Goal: Feedback & Contribution: Contribute content

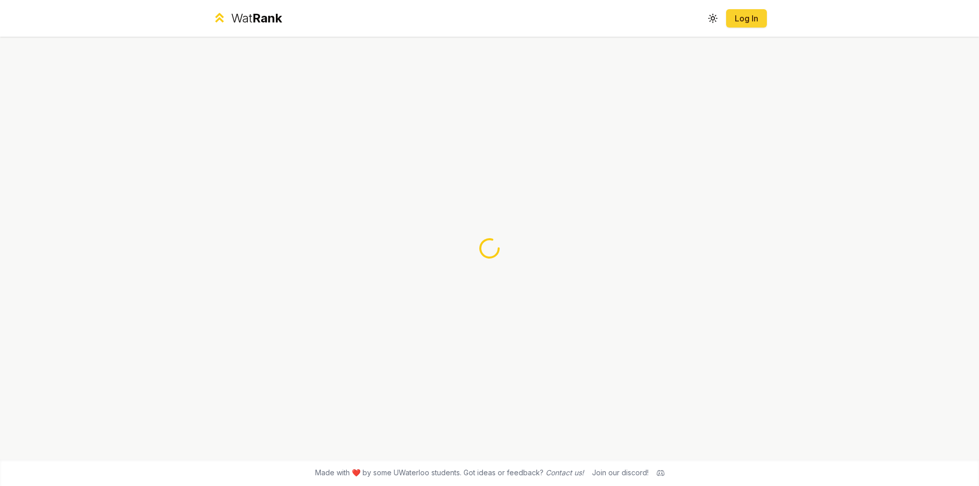
click at [734, 20] on button "Log In" at bounding box center [746, 18] width 41 height 18
click at [741, 21] on link "Log In" at bounding box center [746, 18] width 24 height 12
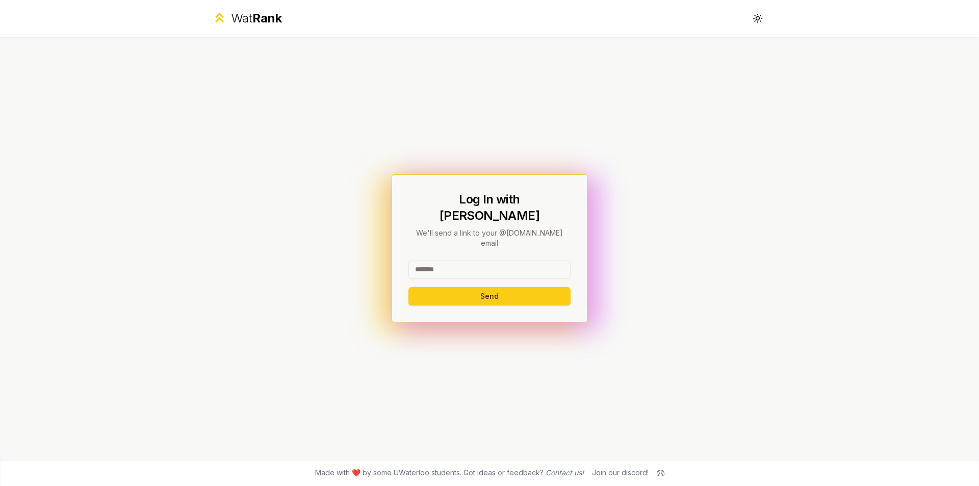
click at [493, 269] on div at bounding box center [490, 272] width 162 height 22
click at [490, 262] on input at bounding box center [490, 270] width 162 height 18
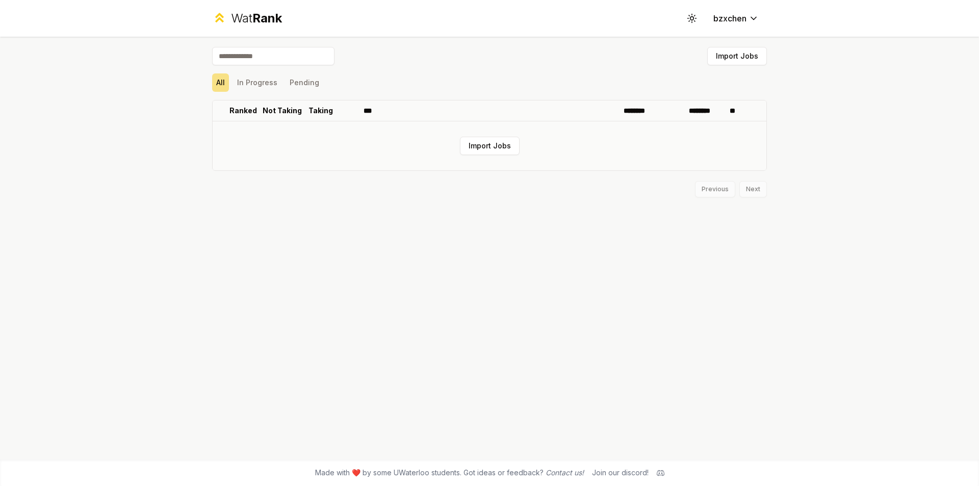
click at [522, 136] on td "Import Jobs" at bounding box center [490, 145] width 554 height 49
click at [514, 146] on button "Import Jobs" at bounding box center [490, 146] width 60 height 18
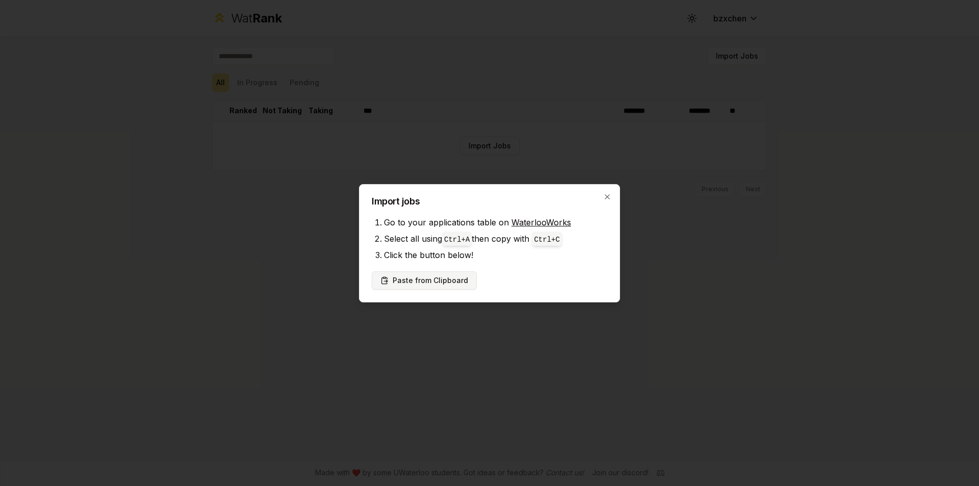
click at [460, 281] on button "Paste from Clipboard" at bounding box center [424, 280] width 105 height 18
click at [469, 276] on button "Paste from Clipboard" at bounding box center [424, 280] width 105 height 18
click at [453, 281] on button "Paste from Clipboard" at bounding box center [424, 280] width 105 height 18
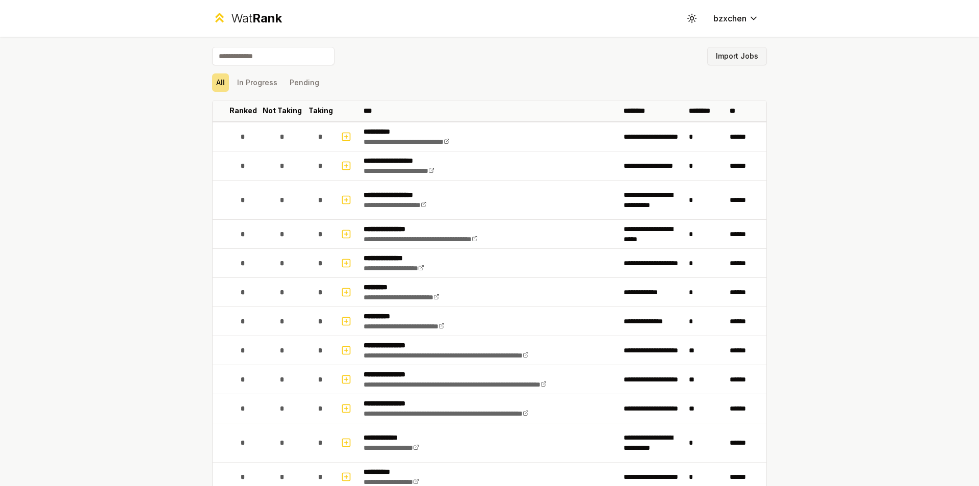
click at [743, 51] on button "Import Jobs" at bounding box center [737, 56] width 60 height 18
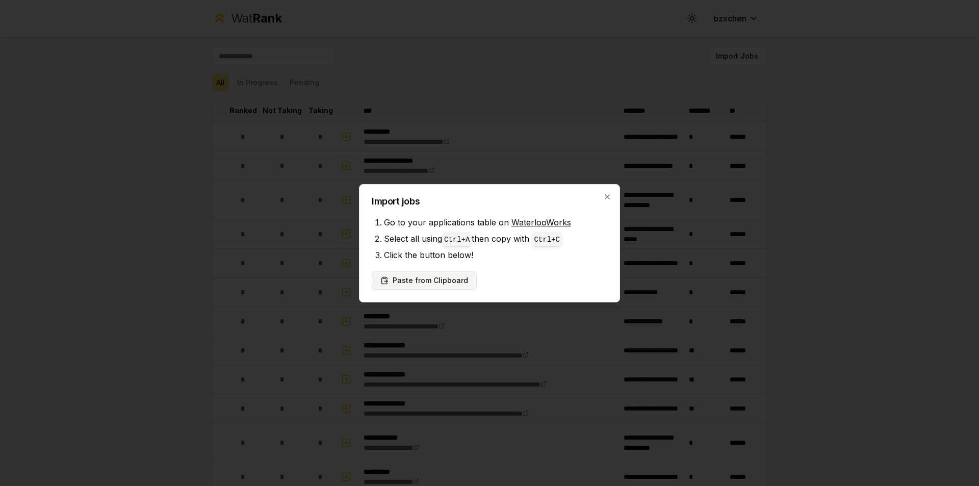
click at [434, 280] on button "Paste from Clipboard" at bounding box center [424, 280] width 105 height 18
click at [439, 281] on button "Paste from Clipboard" at bounding box center [424, 280] width 105 height 18
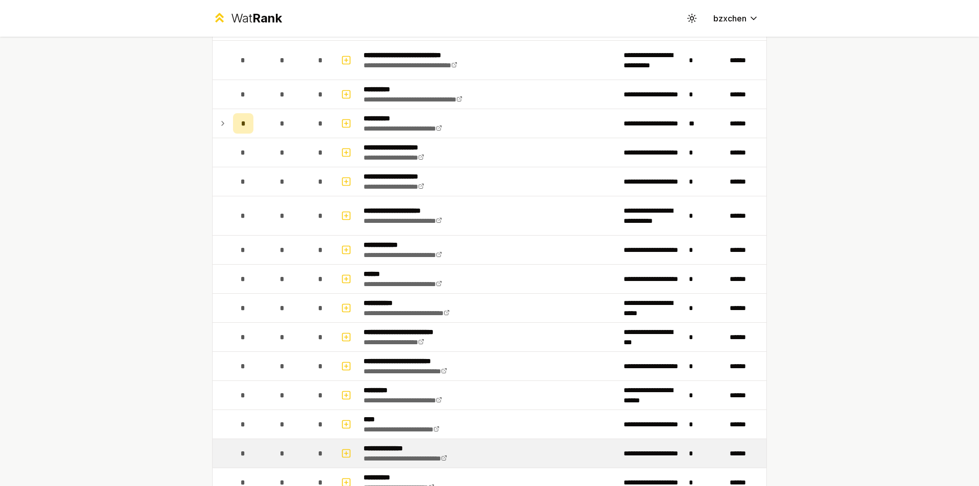
scroll to position [2537, 0]
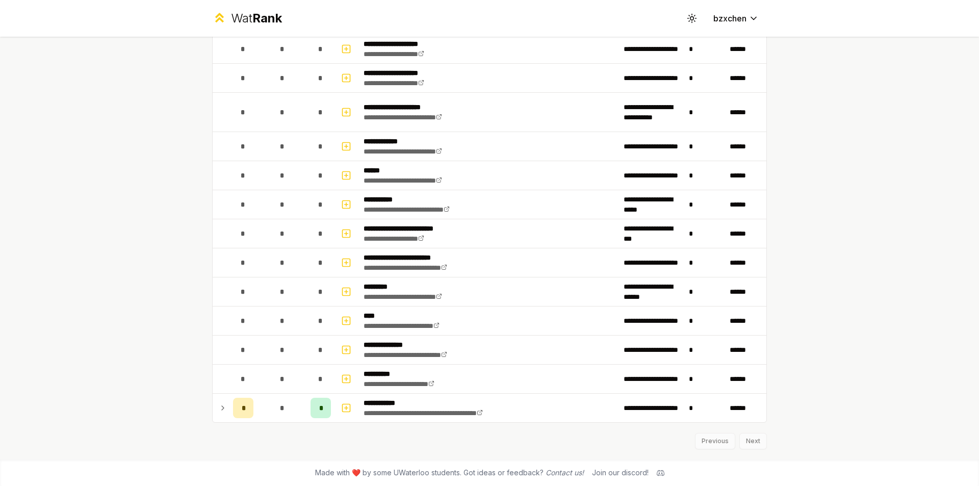
click at [747, 443] on div "Previous Next" at bounding box center [489, 436] width 555 height 27
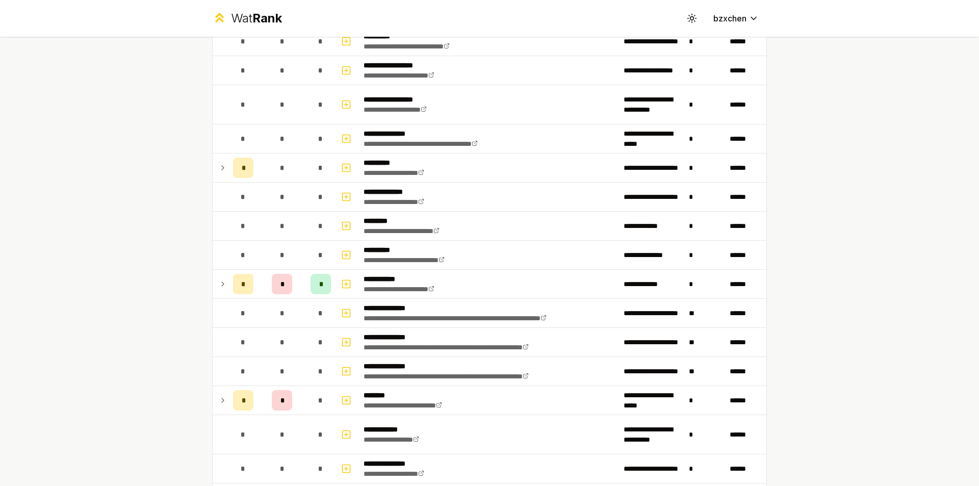
scroll to position [0, 0]
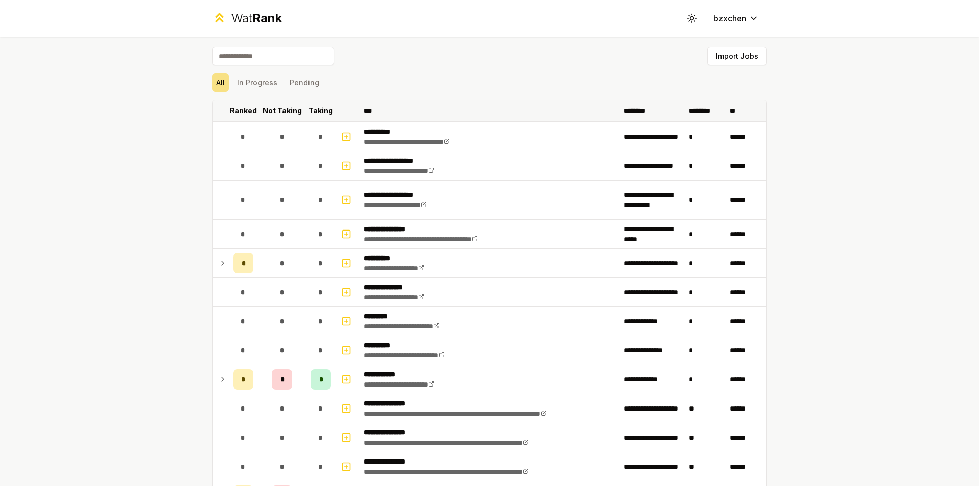
click at [316, 113] on p "Taking" at bounding box center [321, 111] width 24 height 10
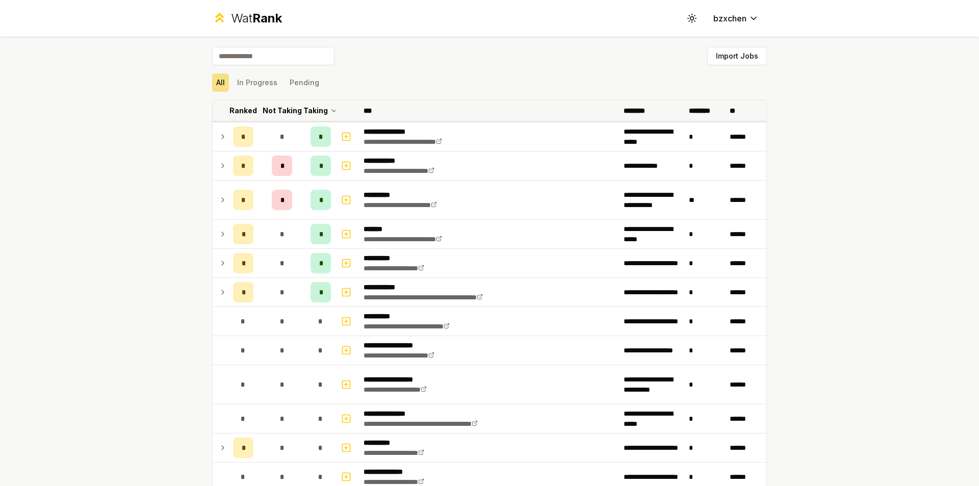
click at [319, 112] on p "Taking" at bounding box center [315, 111] width 24 height 10
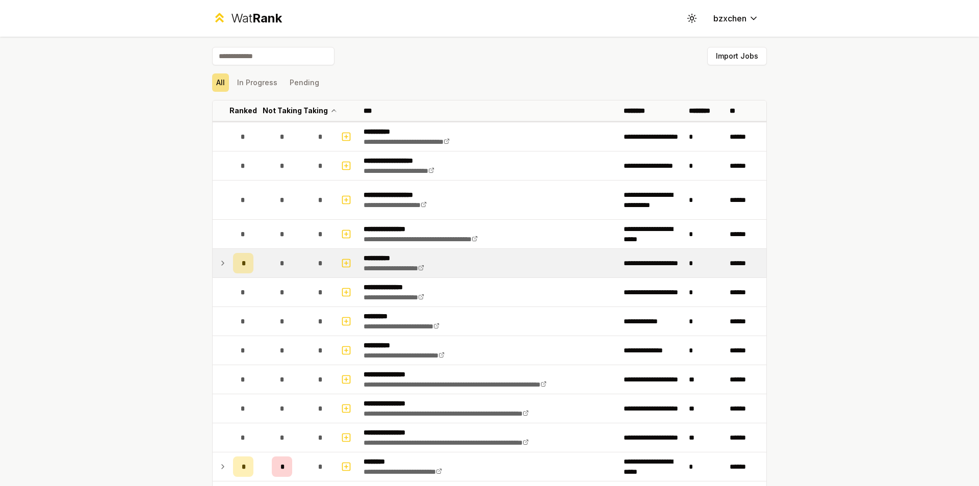
click at [236, 261] on div "*" at bounding box center [243, 263] width 20 height 20
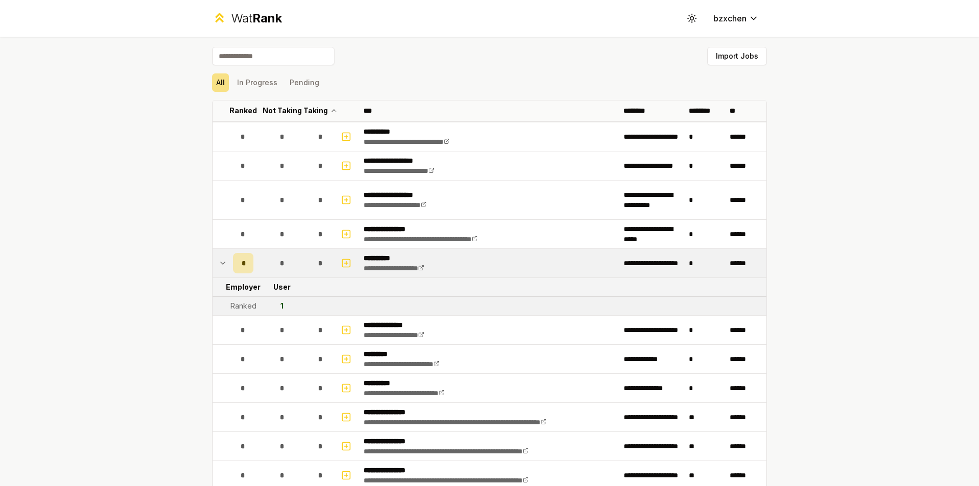
click at [223, 260] on td at bounding box center [221, 263] width 16 height 29
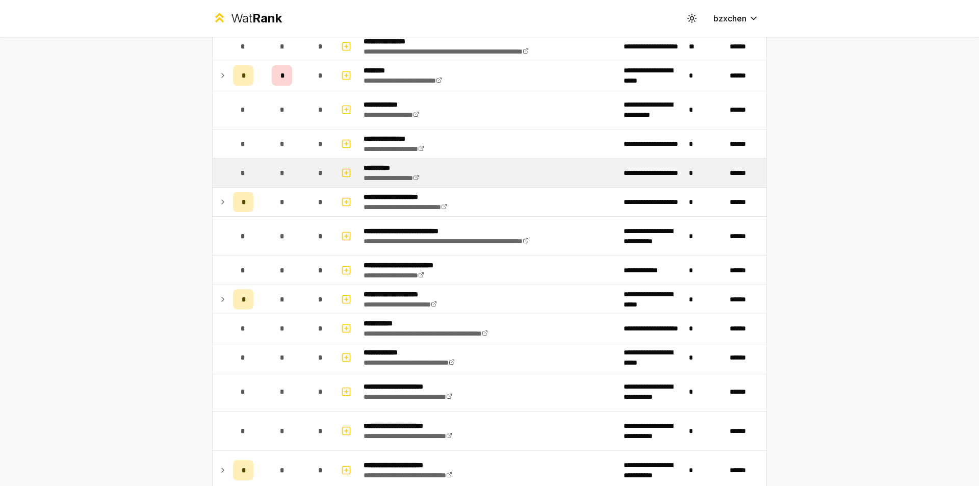
scroll to position [408, 0]
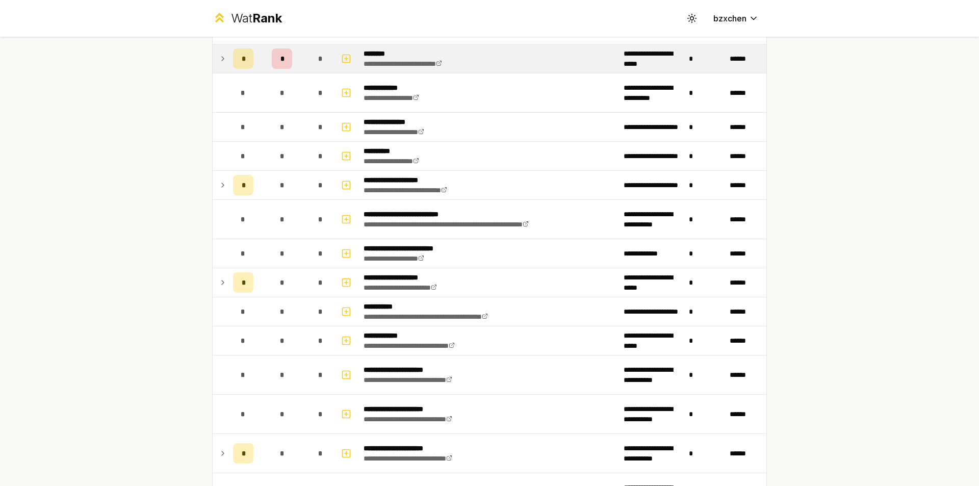
click at [224, 57] on td at bounding box center [221, 58] width 16 height 29
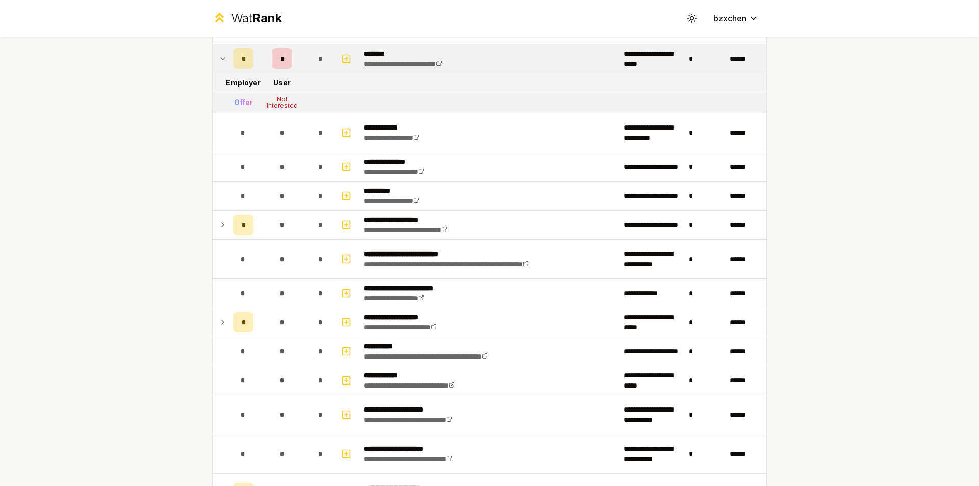
click at [224, 57] on td at bounding box center [221, 58] width 16 height 29
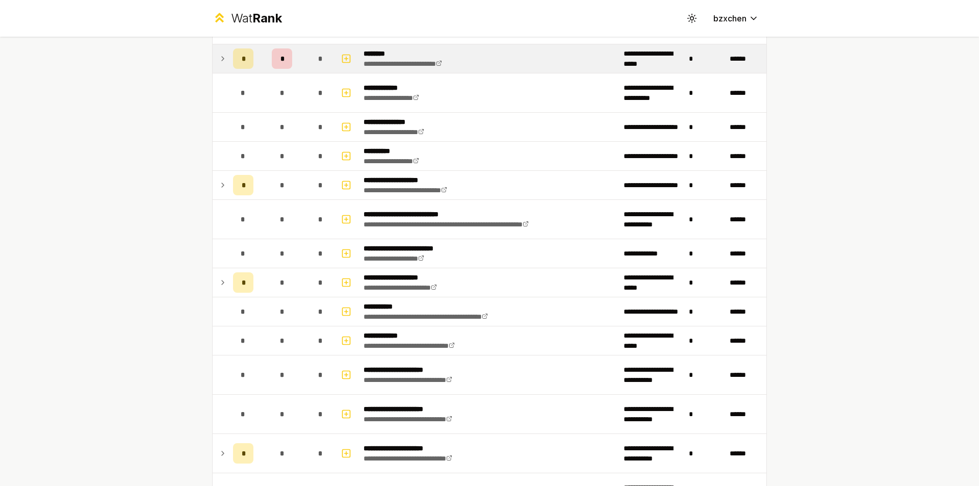
click at [224, 63] on td at bounding box center [221, 58] width 16 height 29
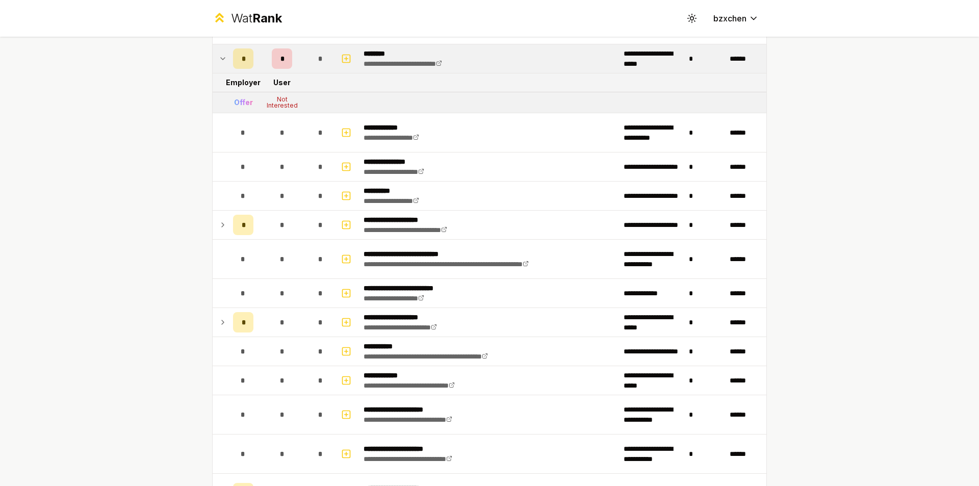
click at [224, 63] on td at bounding box center [221, 58] width 16 height 29
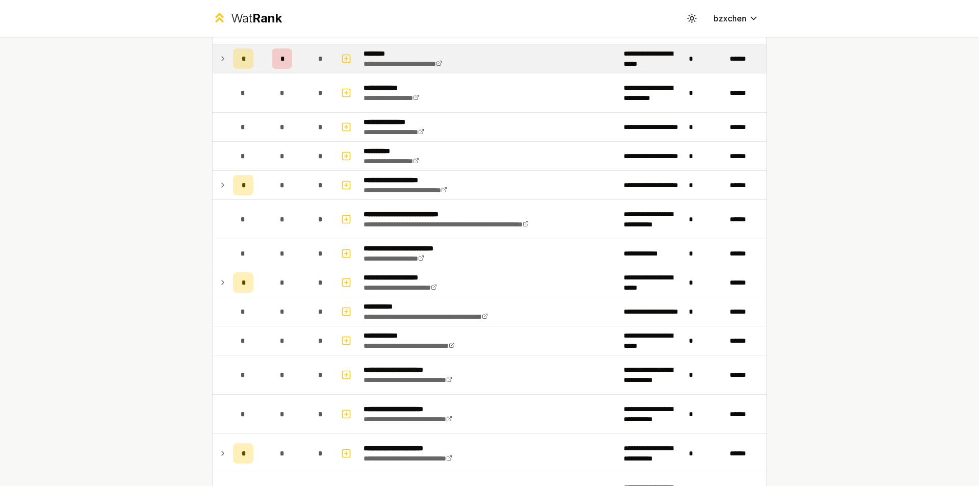
click at [224, 63] on td at bounding box center [221, 58] width 16 height 29
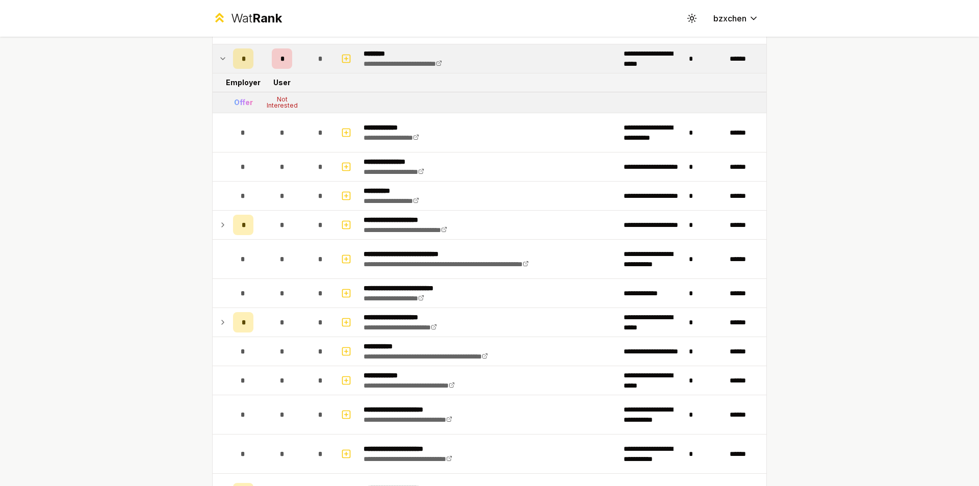
click at [224, 63] on td at bounding box center [221, 58] width 16 height 29
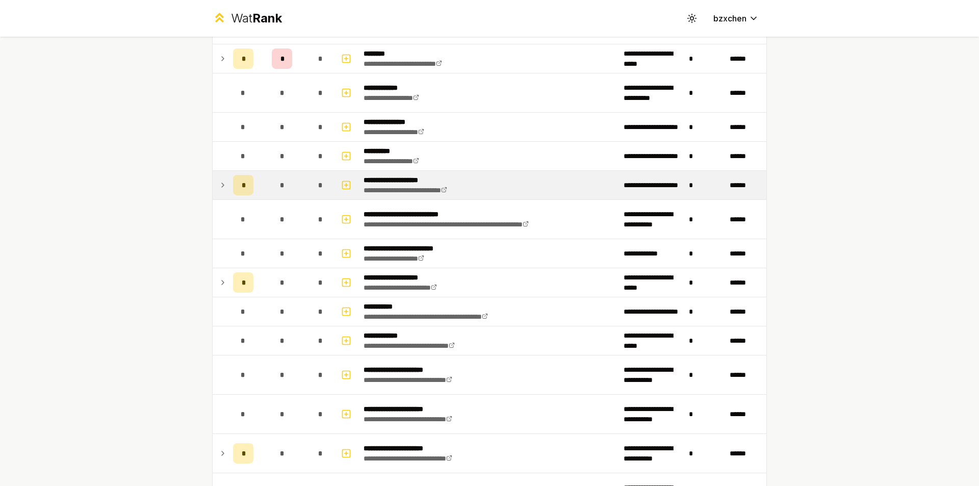
click at [219, 187] on icon at bounding box center [223, 185] width 8 height 12
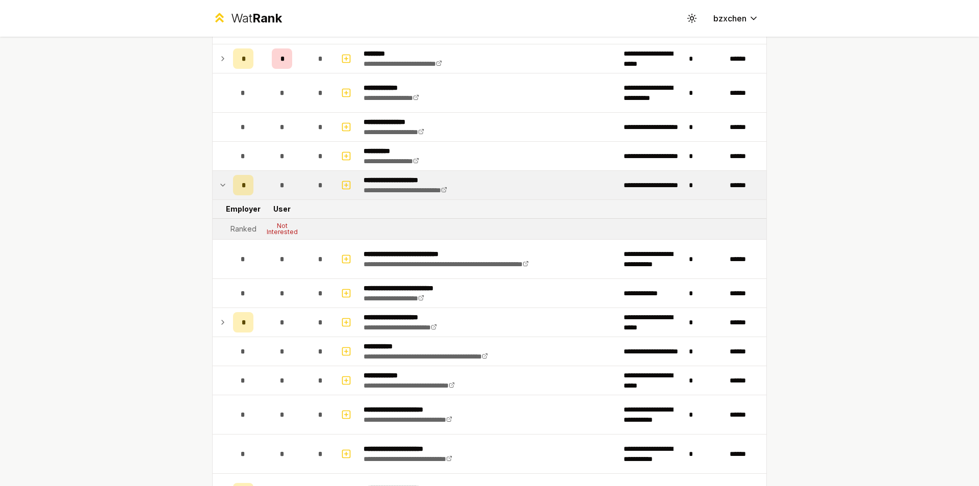
click at [219, 187] on icon at bounding box center [223, 185] width 8 height 12
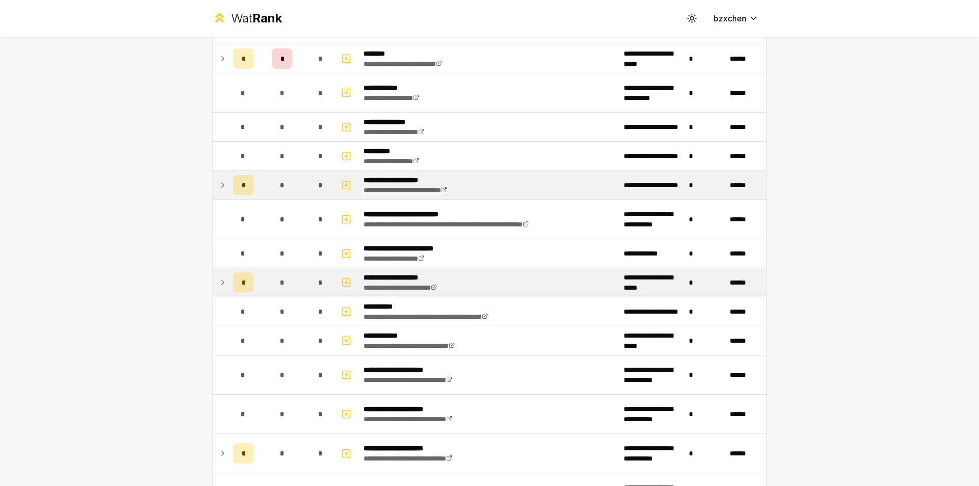
click at [229, 284] on td "*" at bounding box center [243, 282] width 29 height 29
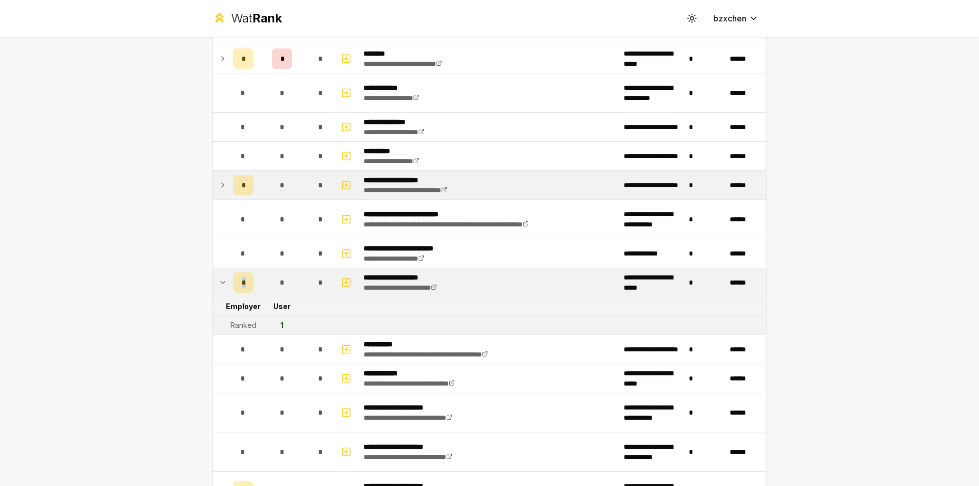
click at [229, 284] on td "*" at bounding box center [243, 282] width 29 height 29
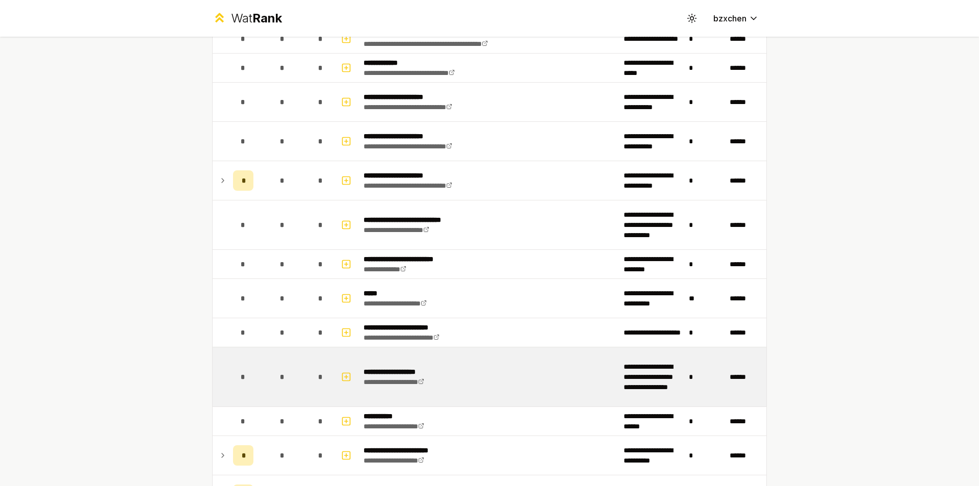
scroll to position [918, 0]
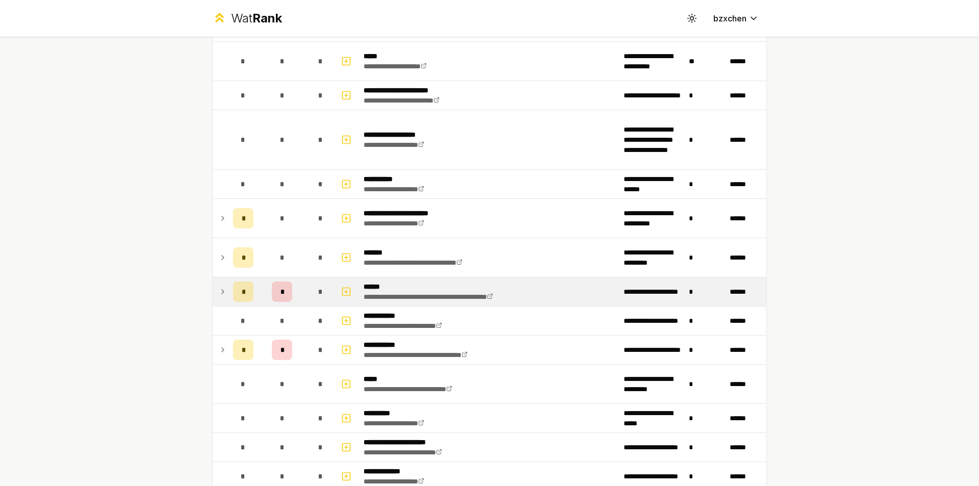
click at [224, 291] on td at bounding box center [221, 291] width 16 height 29
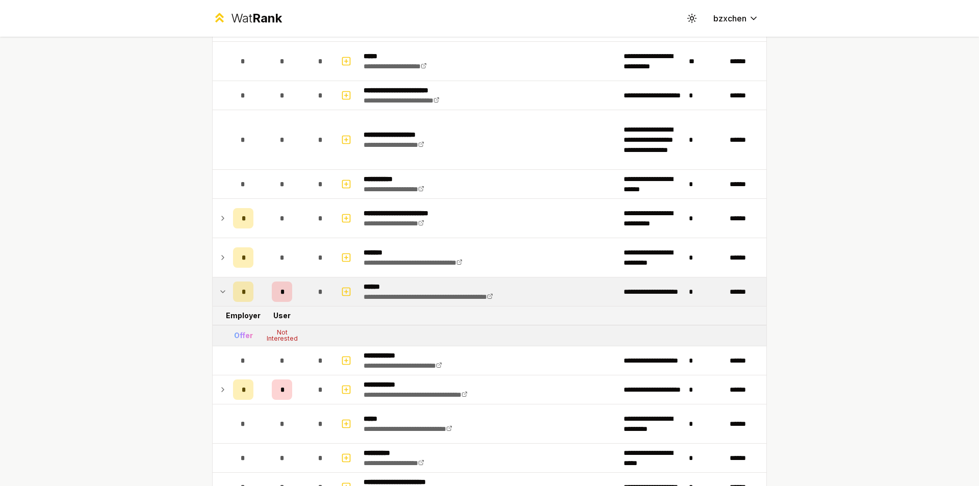
click at [224, 291] on td at bounding box center [221, 291] width 16 height 29
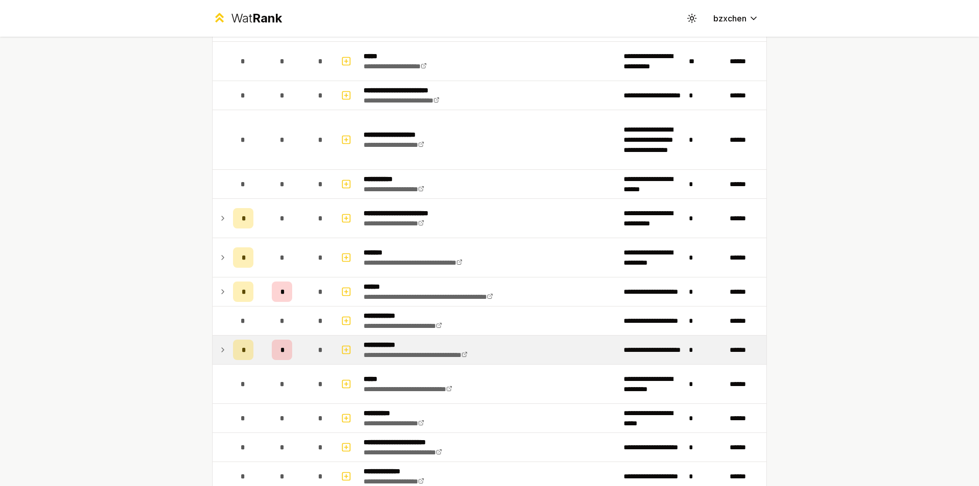
click at [229, 347] on td "*" at bounding box center [243, 350] width 29 height 29
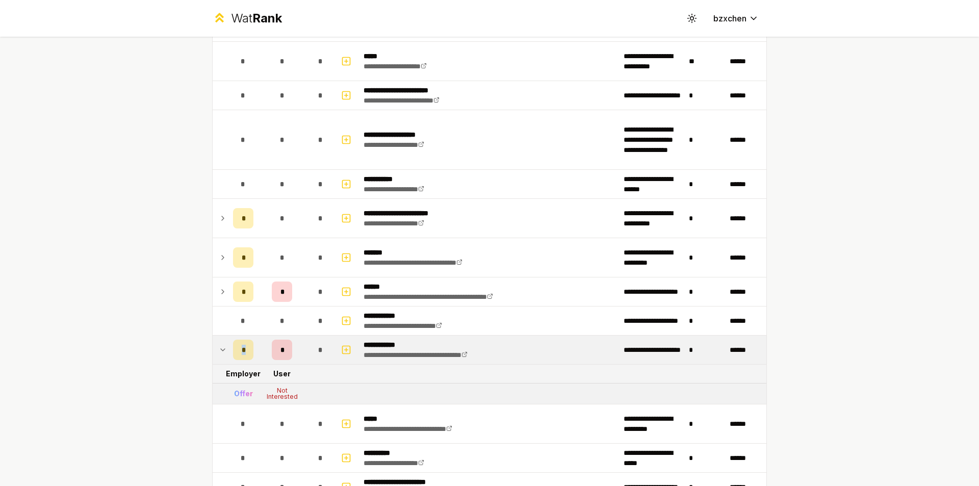
click at [229, 347] on td "*" at bounding box center [243, 350] width 29 height 29
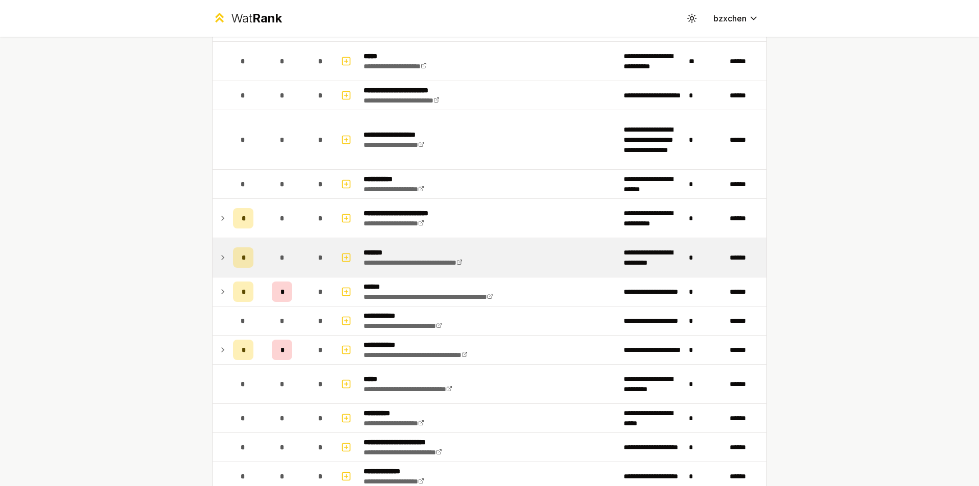
click at [219, 260] on icon at bounding box center [223, 257] width 8 height 12
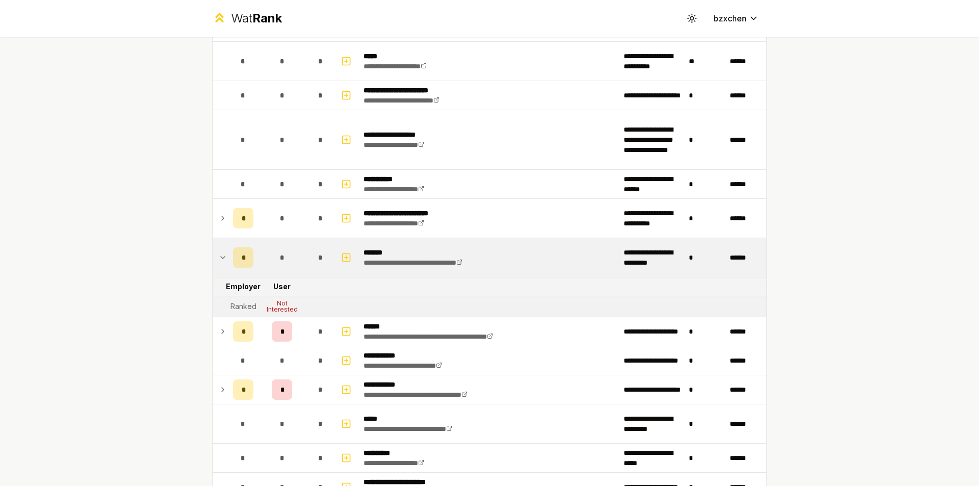
click at [219, 260] on icon at bounding box center [223, 257] width 8 height 12
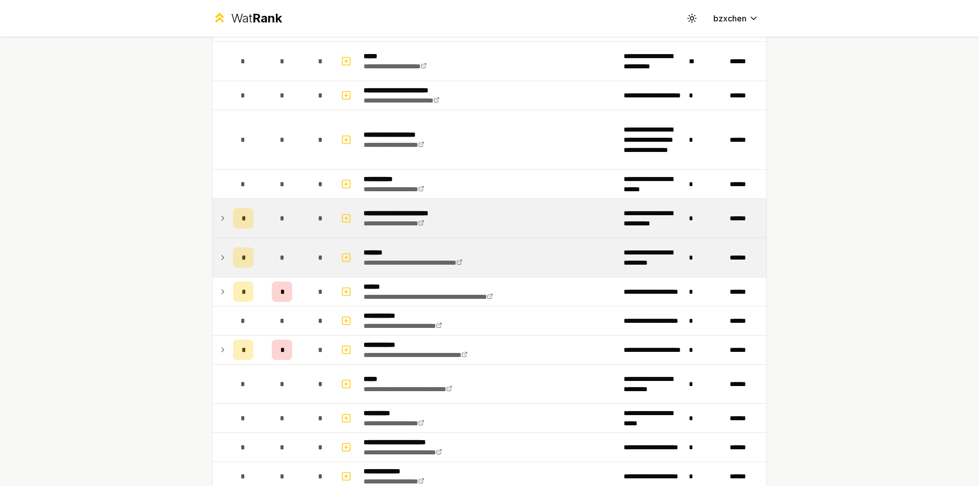
click at [224, 218] on td at bounding box center [221, 218] width 16 height 39
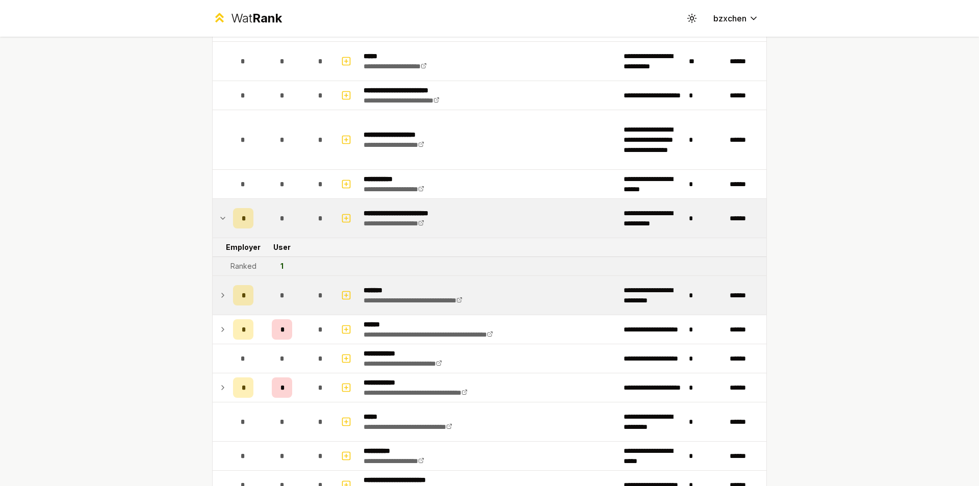
click at [224, 218] on td at bounding box center [221, 218] width 16 height 39
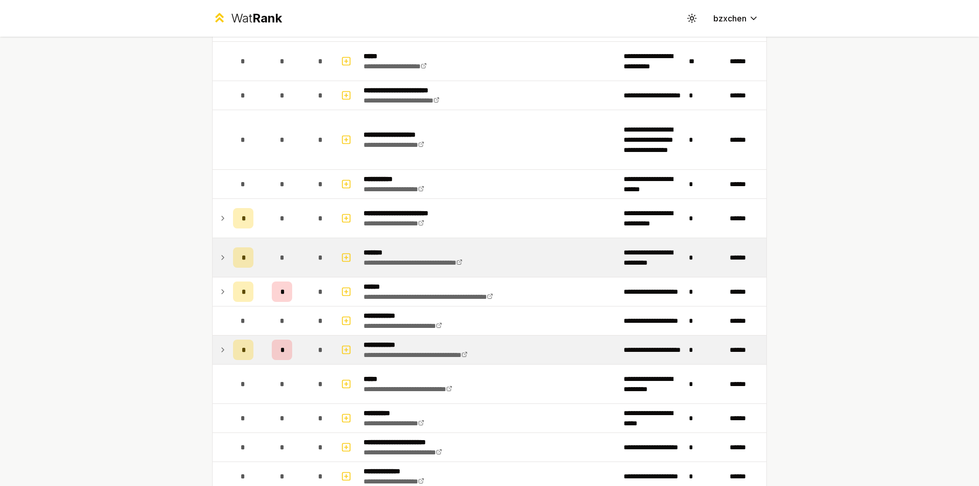
click at [221, 359] on td at bounding box center [221, 350] width 16 height 29
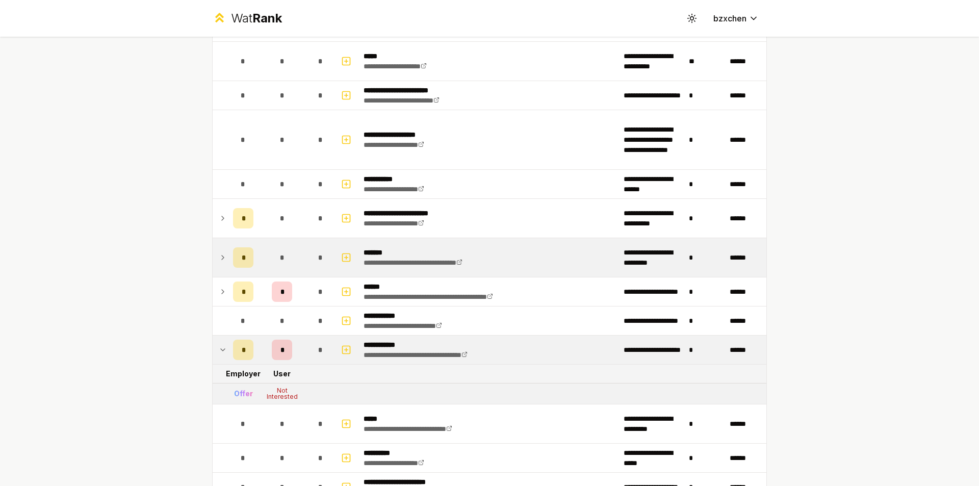
click at [221, 357] on td at bounding box center [221, 350] width 16 height 29
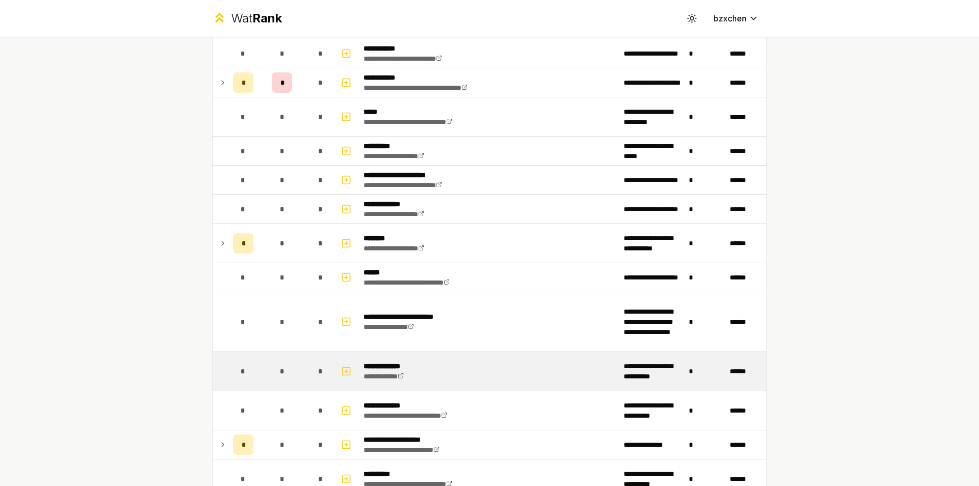
scroll to position [1275, 0]
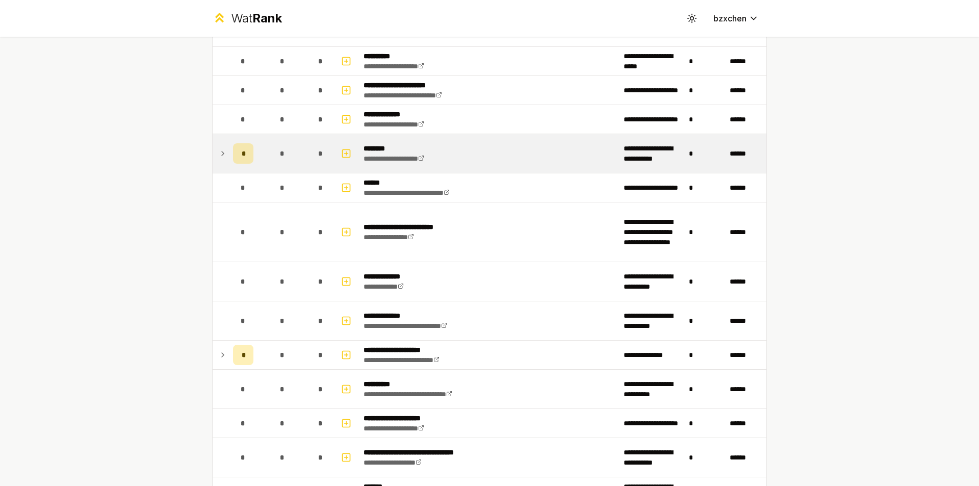
click at [222, 152] on icon at bounding box center [223, 153] width 2 height 4
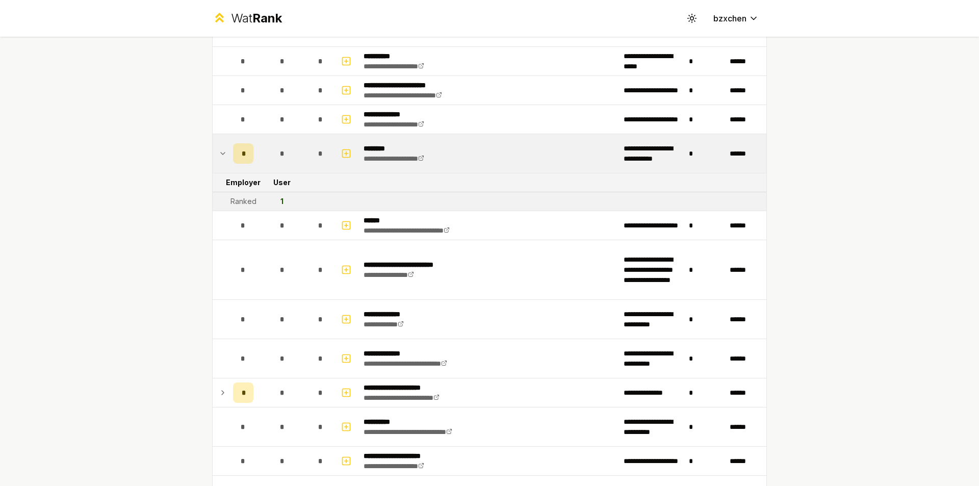
click at [220, 156] on icon at bounding box center [223, 153] width 8 height 12
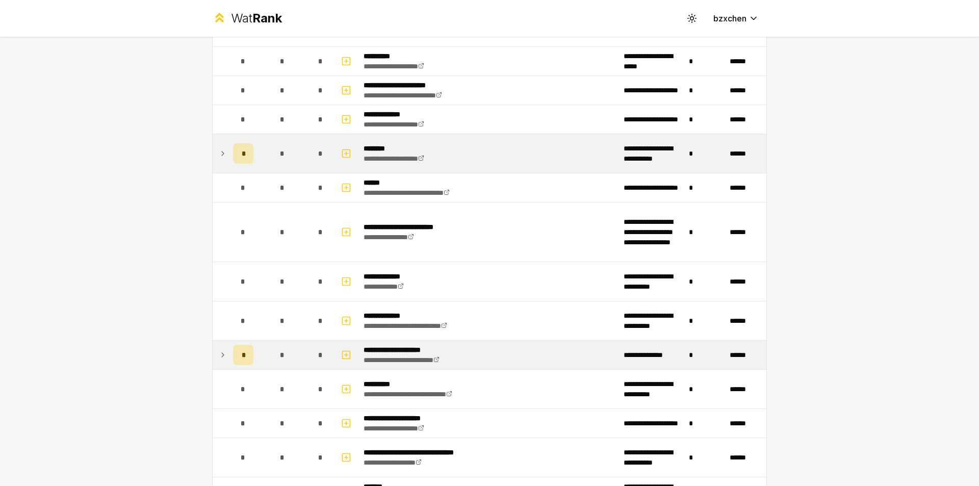
click at [223, 351] on td at bounding box center [221, 355] width 16 height 29
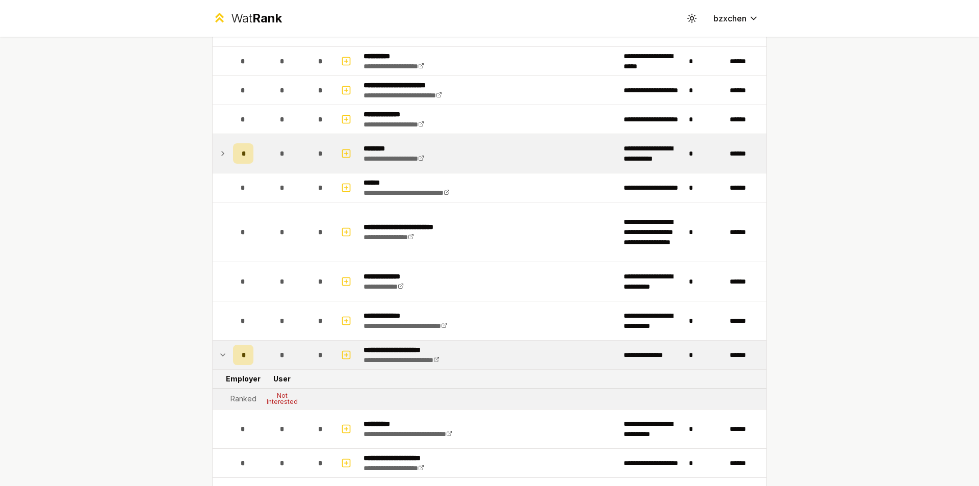
click at [223, 351] on td at bounding box center [221, 355] width 16 height 29
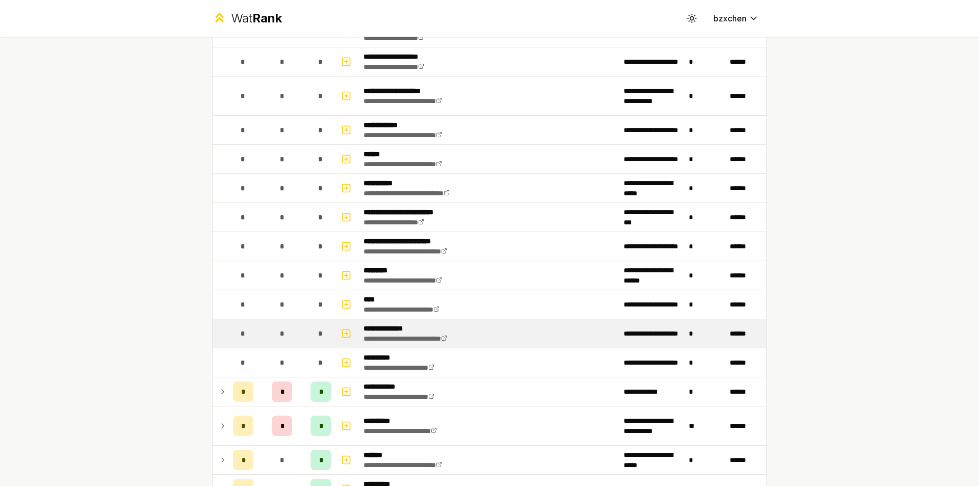
scroll to position [2537, 0]
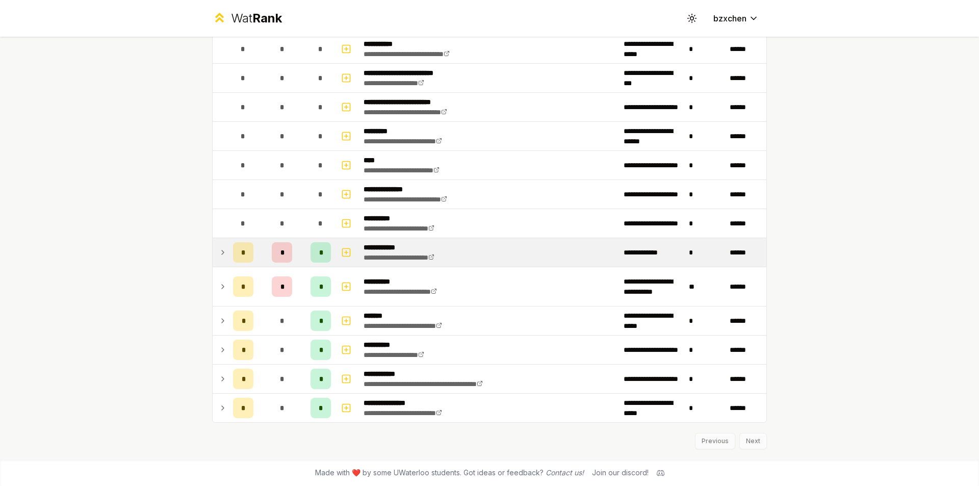
click at [219, 255] on icon at bounding box center [223, 252] width 8 height 12
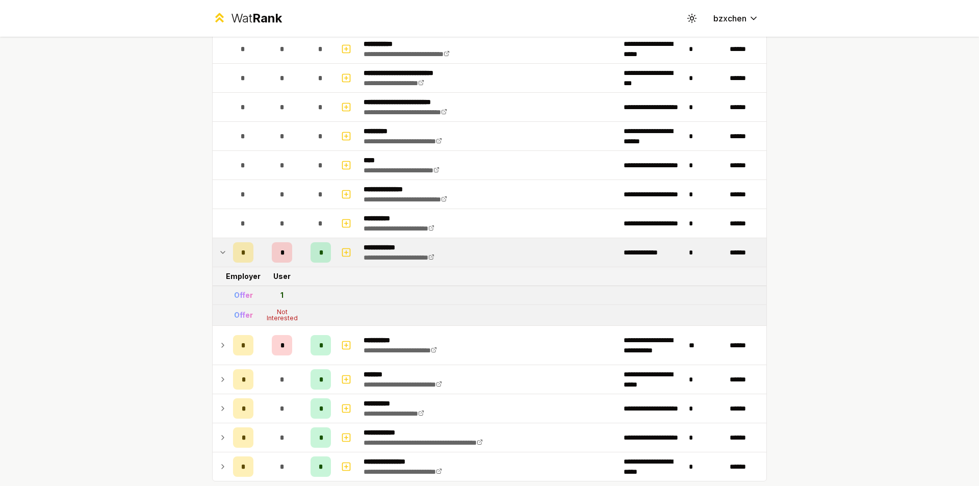
click at [224, 254] on td at bounding box center [221, 252] width 16 height 29
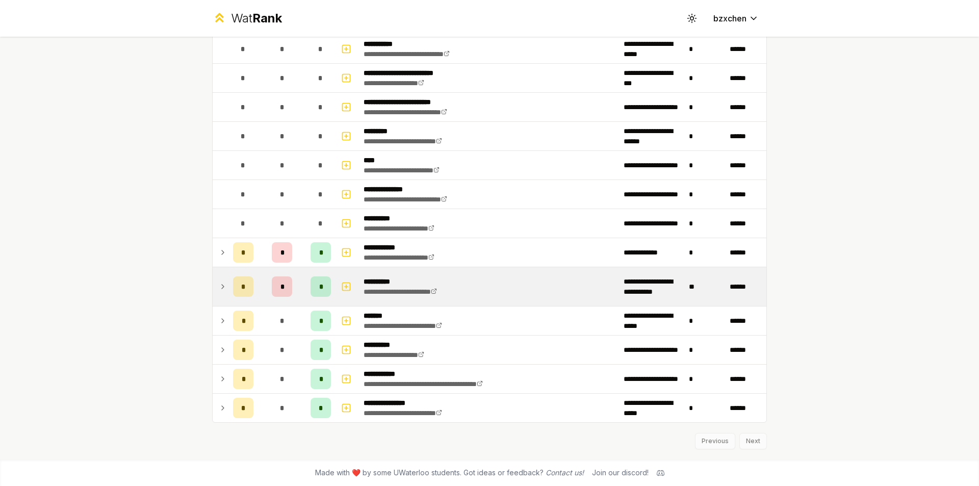
click at [222, 288] on icon at bounding box center [223, 287] width 2 height 4
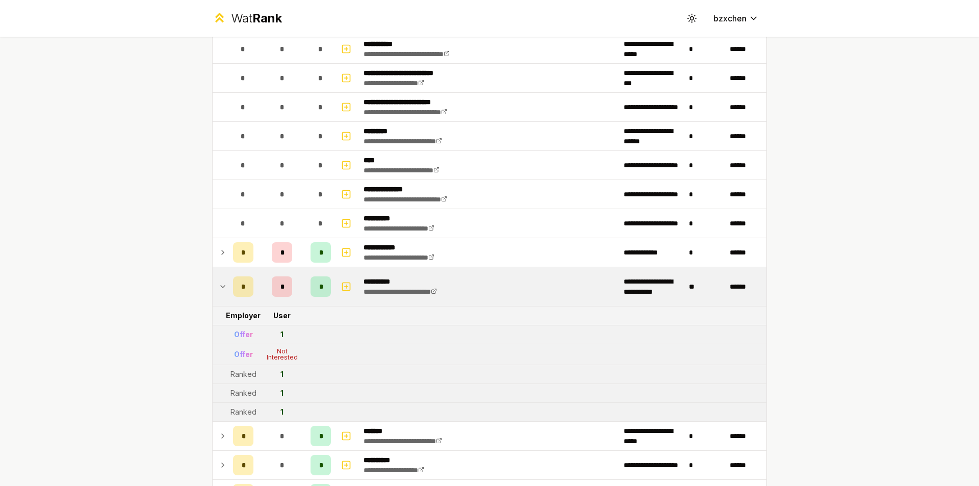
click at [219, 288] on icon at bounding box center [223, 287] width 8 height 12
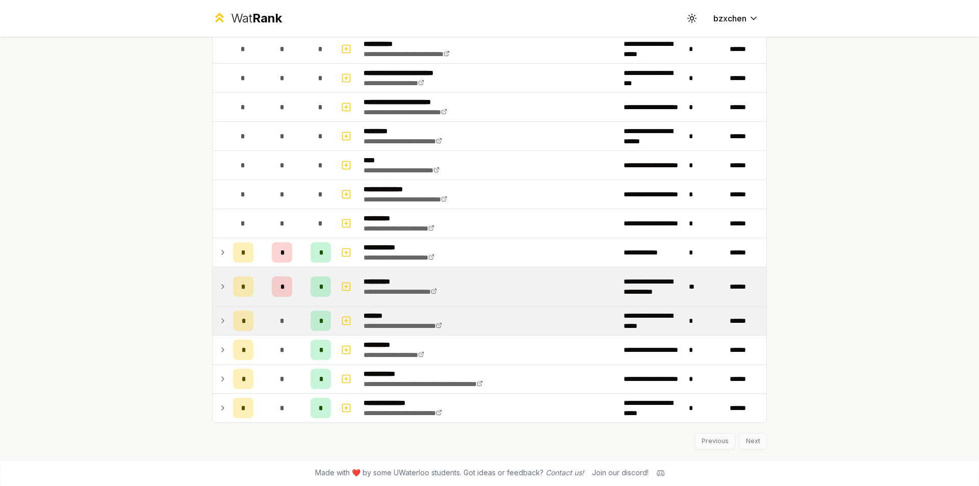
click at [229, 319] on td "*" at bounding box center [243, 321] width 29 height 29
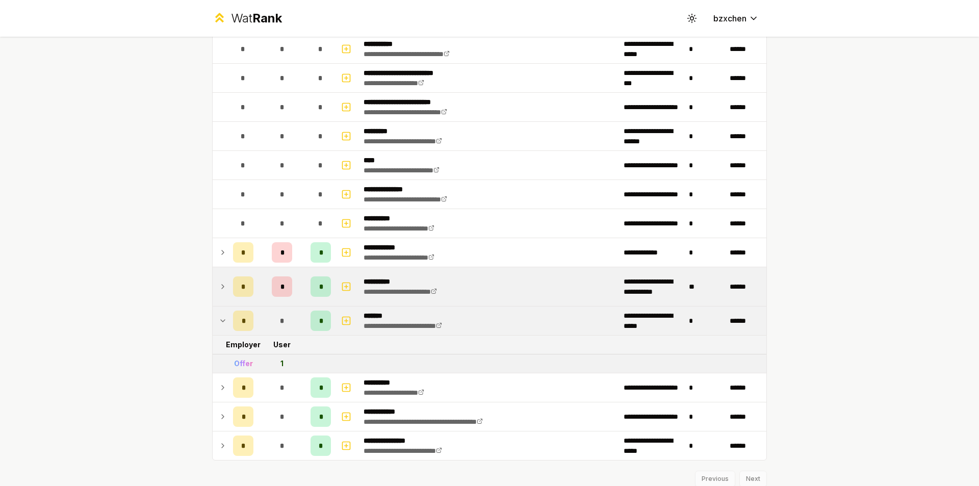
click at [229, 319] on td "*" at bounding box center [243, 321] width 29 height 29
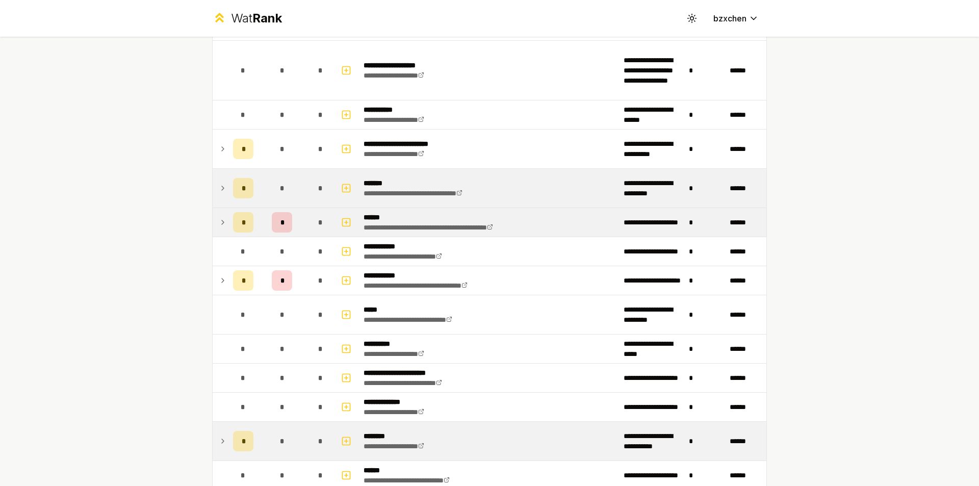
scroll to position [1006, 0]
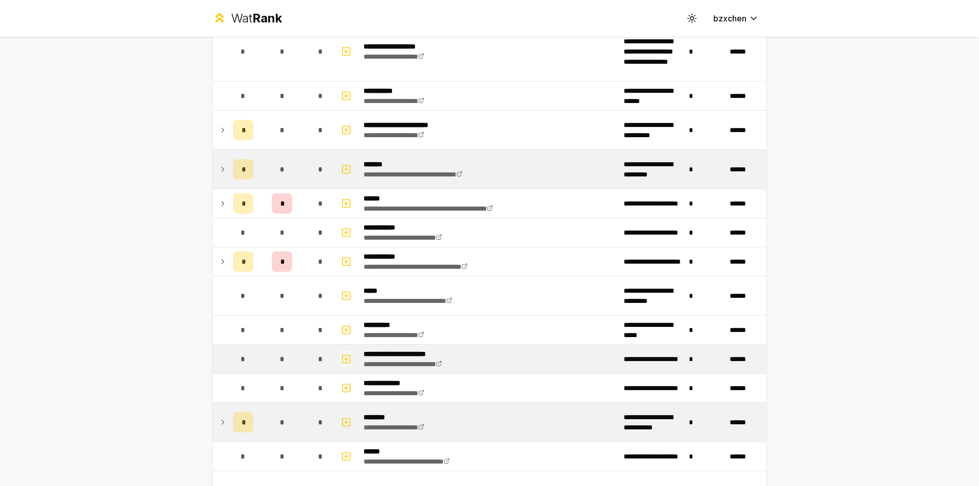
click at [344, 363] on rect "button" at bounding box center [347, 359] width 8 height 8
select select
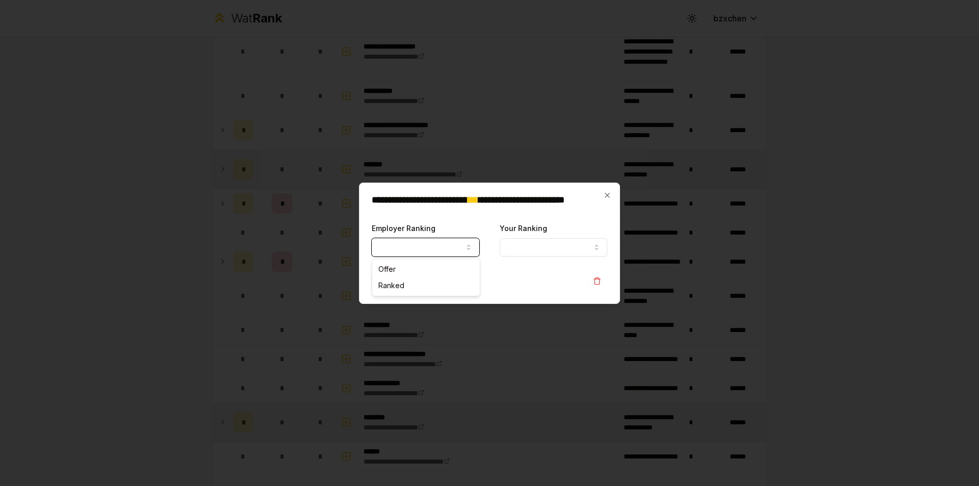
click at [409, 246] on button "Employer Ranking" at bounding box center [426, 247] width 108 height 18
select select "******"
click at [534, 247] on button "Your Ranking" at bounding box center [554, 247] width 108 height 18
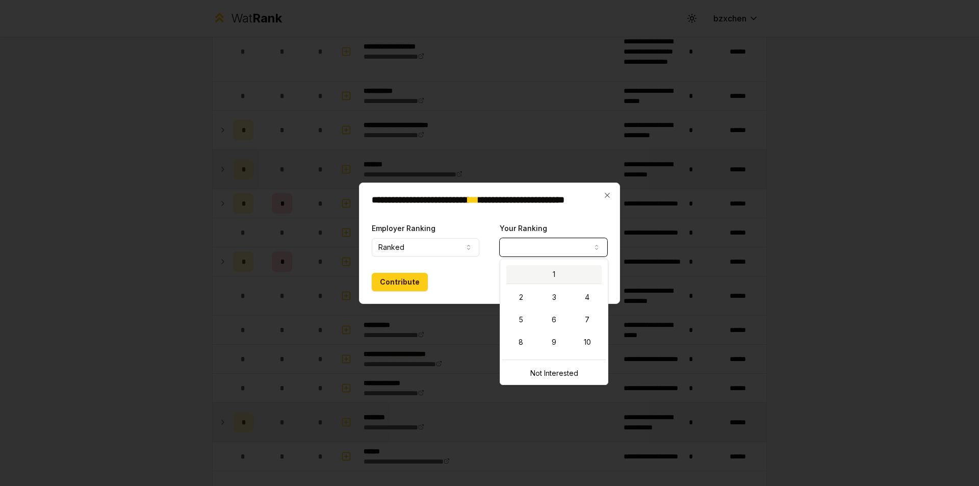
select select "*"
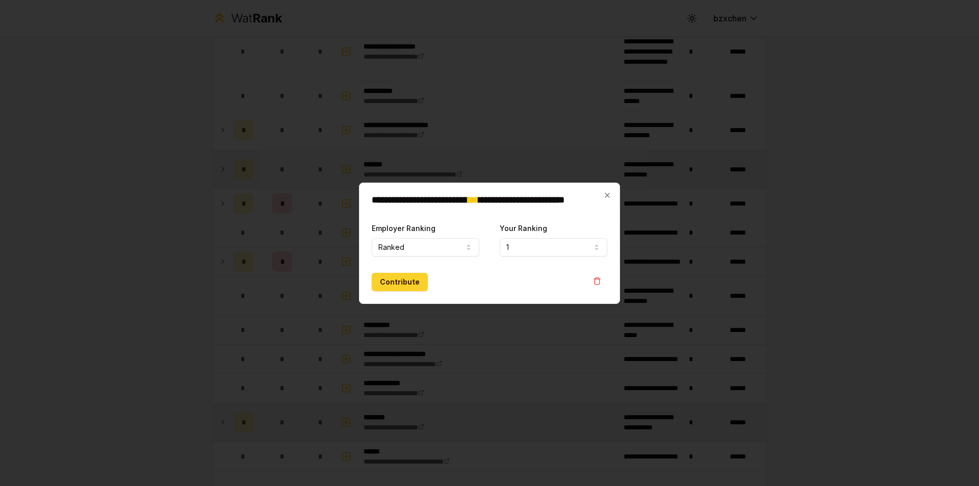
click at [421, 281] on button "Contribute" at bounding box center [400, 282] width 56 height 18
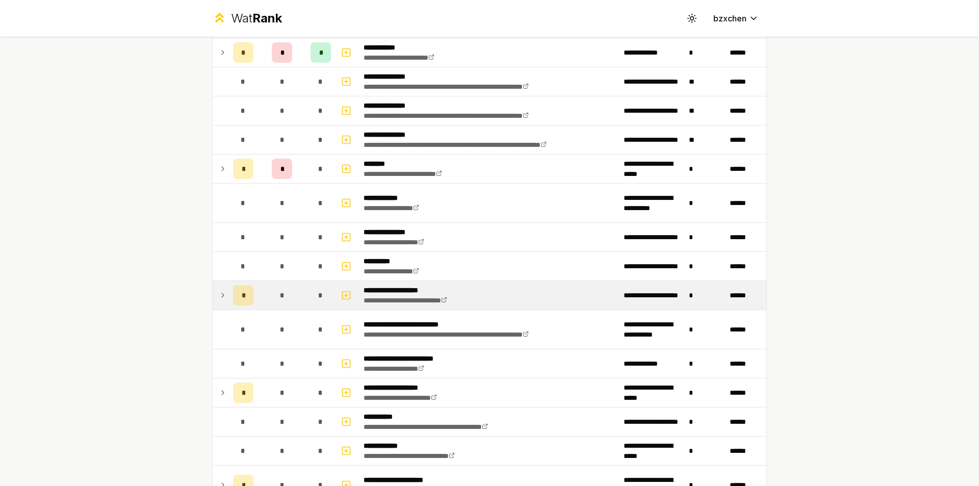
scroll to position [0, 0]
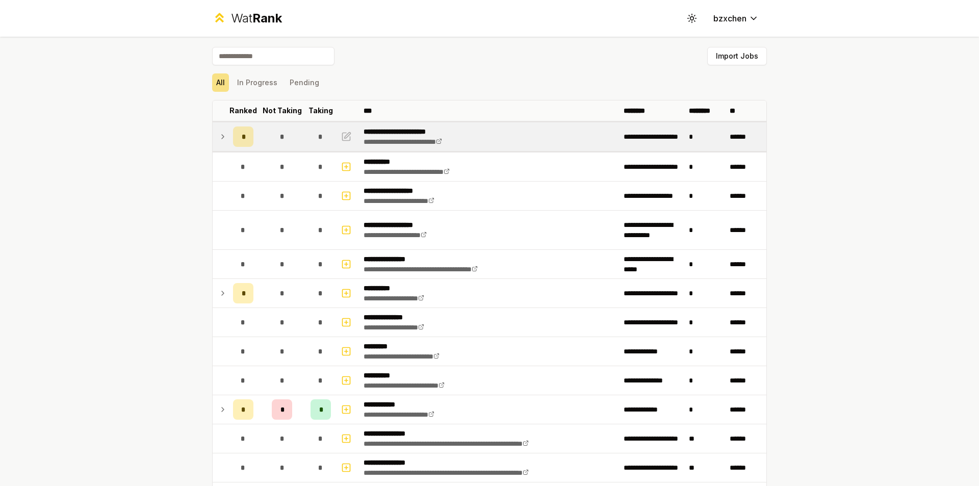
click at [220, 139] on icon at bounding box center [223, 137] width 8 height 12
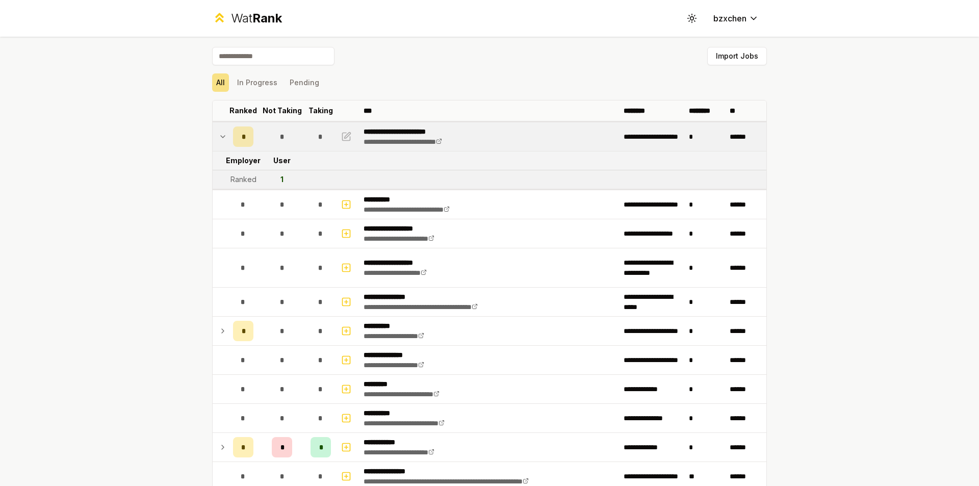
click at [220, 139] on icon at bounding box center [223, 137] width 8 height 12
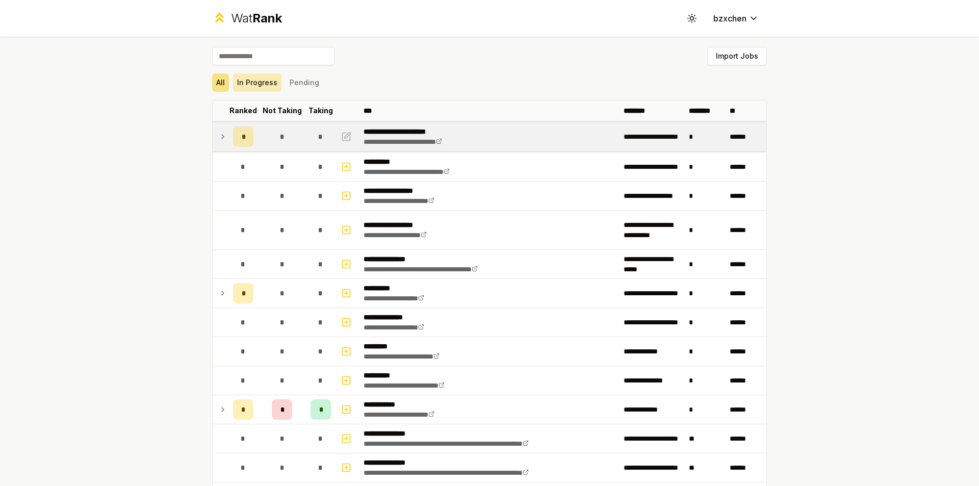
click at [249, 81] on button "In Progress" at bounding box center [257, 82] width 48 height 18
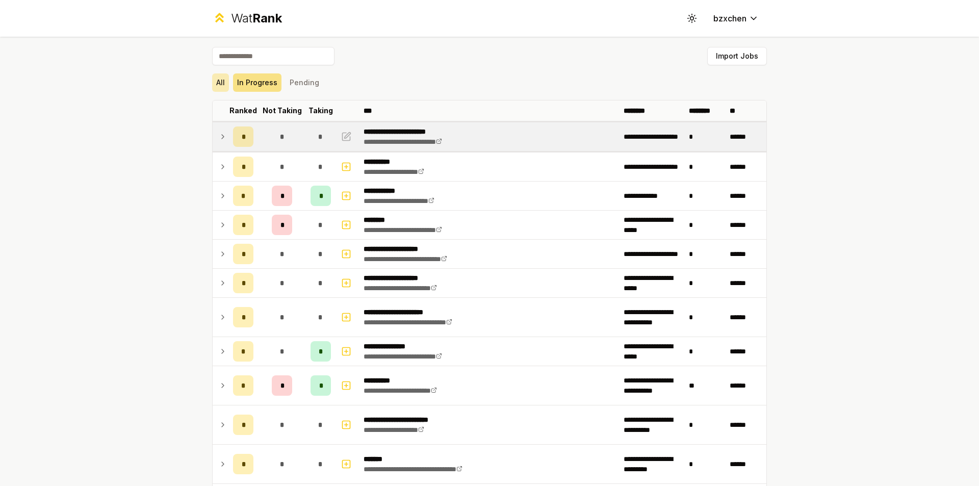
click at [223, 83] on button "All" at bounding box center [220, 82] width 17 height 18
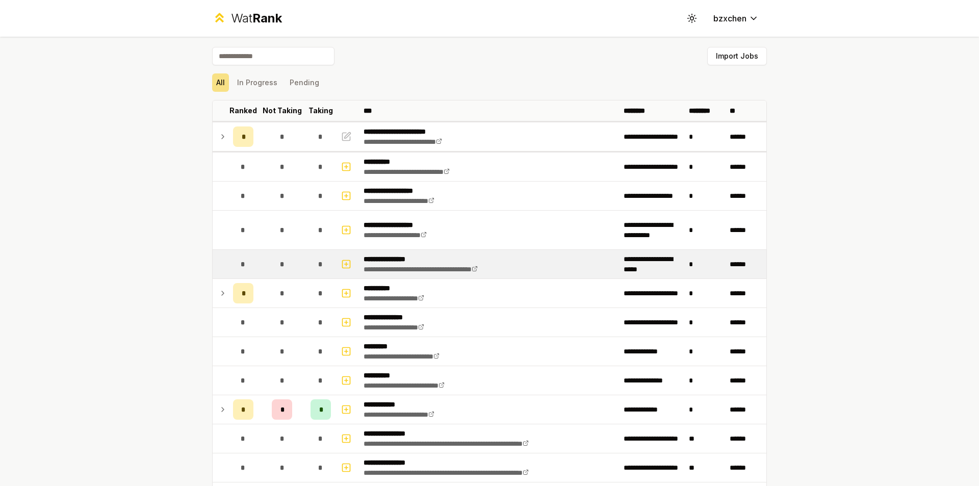
scroll to position [306, 0]
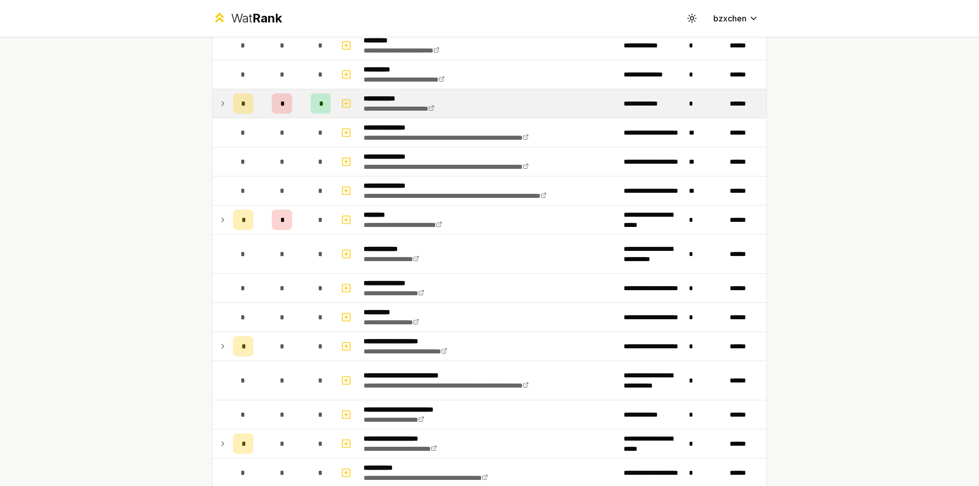
click at [223, 103] on td at bounding box center [221, 103] width 16 height 29
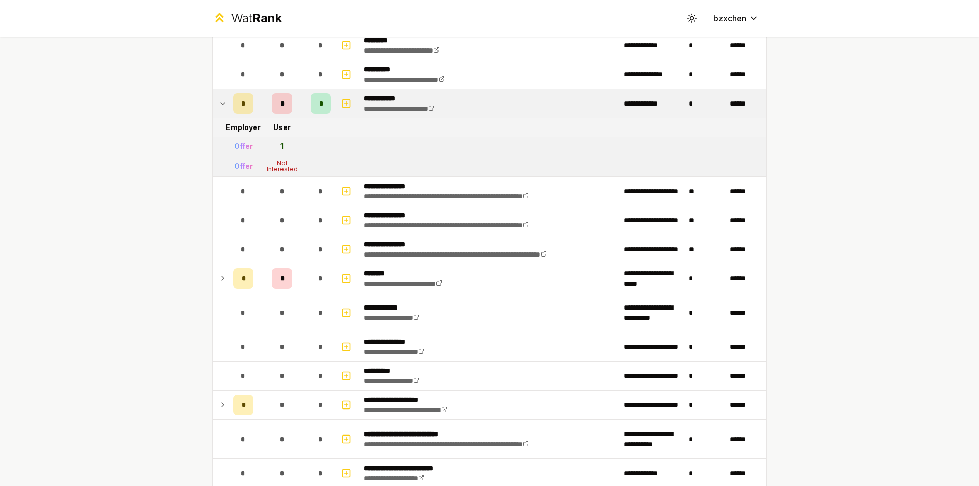
click at [222, 103] on icon at bounding box center [223, 103] width 8 height 12
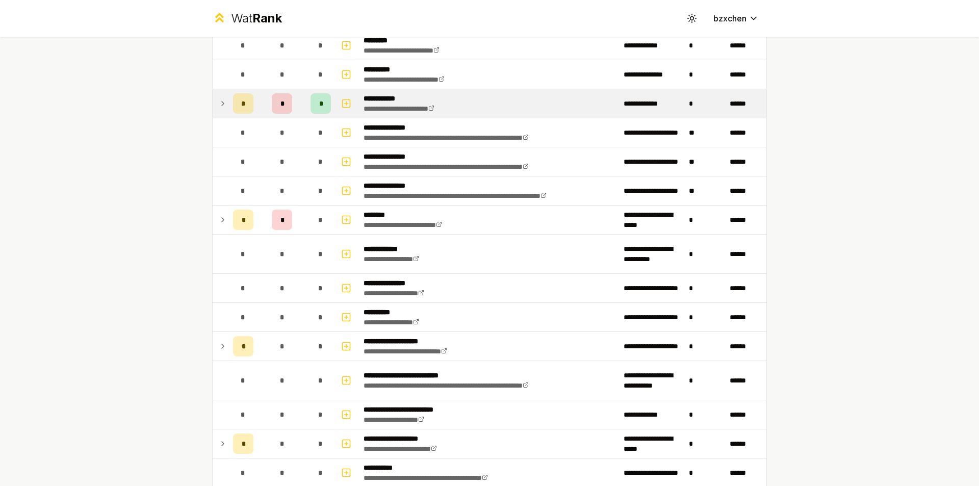
click at [219, 102] on icon at bounding box center [223, 103] width 8 height 12
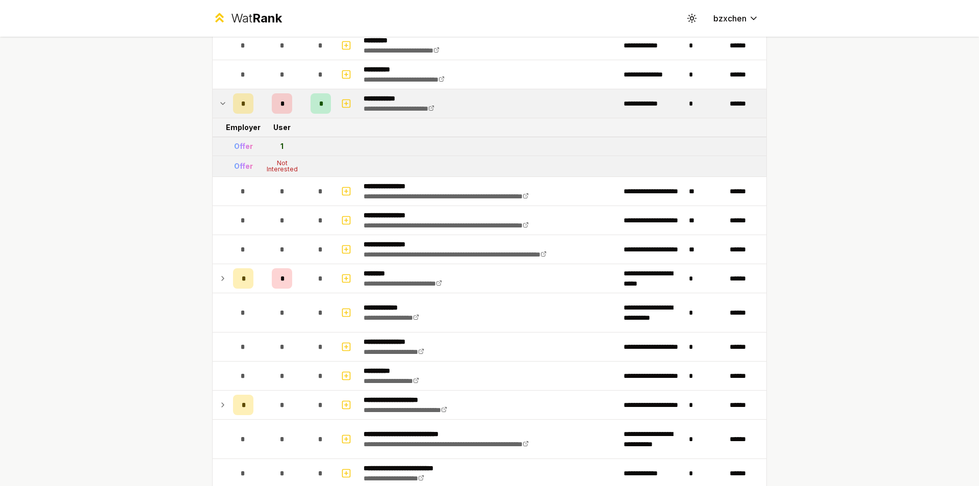
click at [219, 102] on icon at bounding box center [223, 103] width 8 height 12
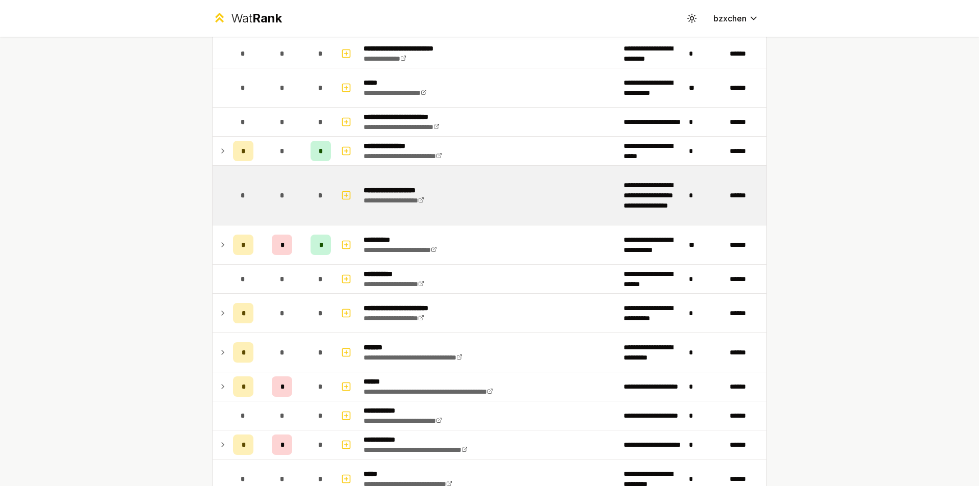
scroll to position [969, 0]
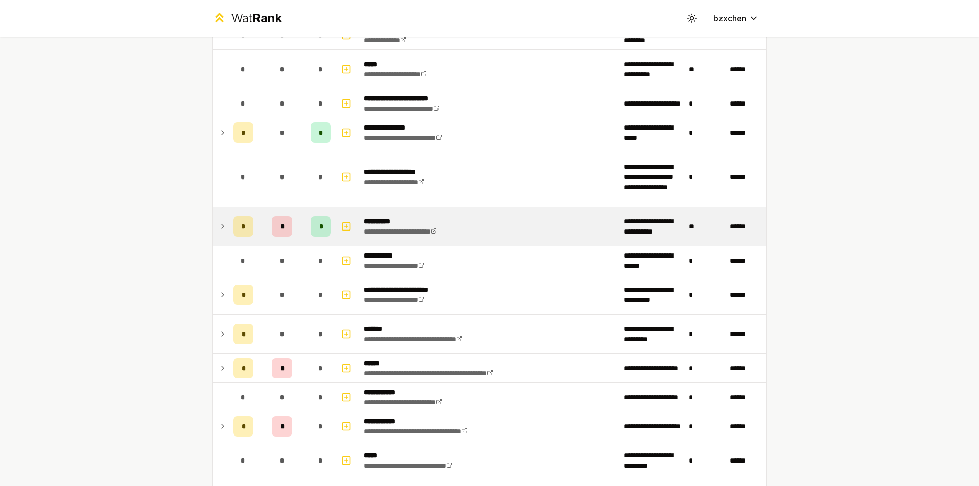
click at [224, 228] on td at bounding box center [221, 226] width 16 height 39
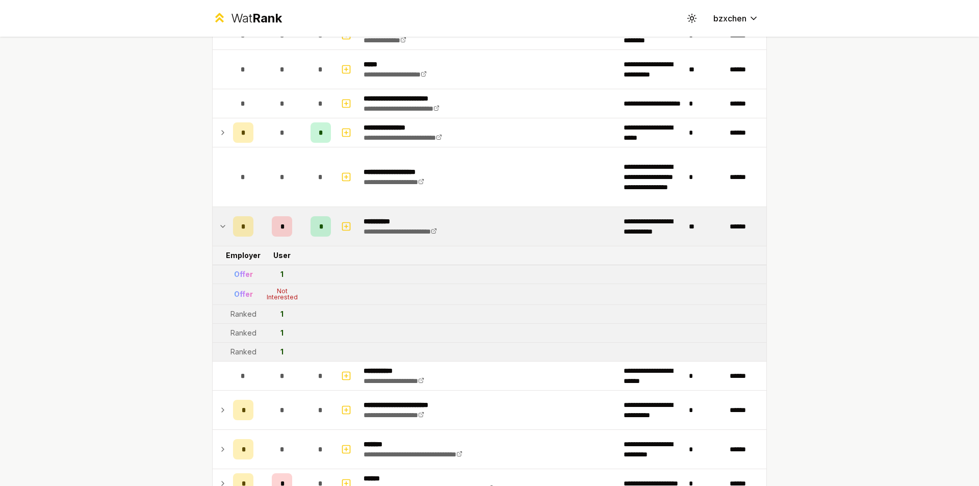
click at [221, 227] on icon at bounding box center [223, 226] width 8 height 12
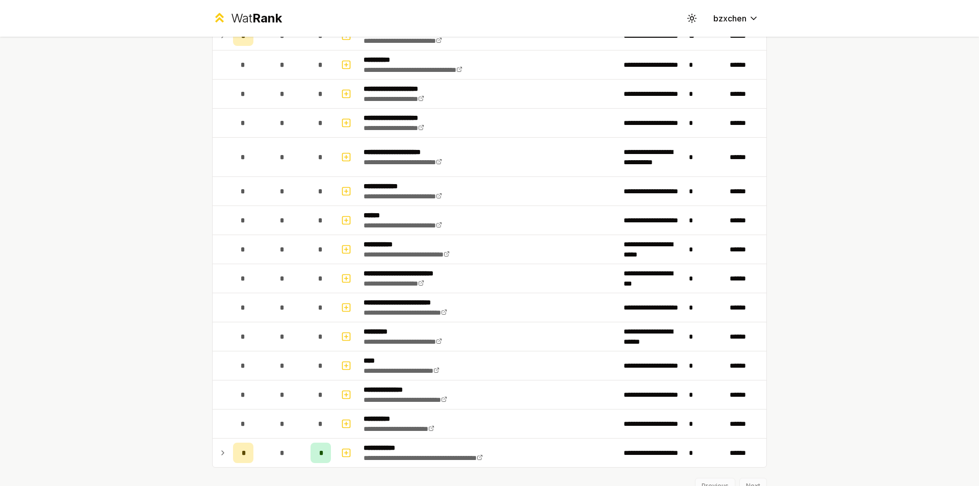
scroll to position [2538, 0]
